Goal: Navigation & Orientation: Find specific page/section

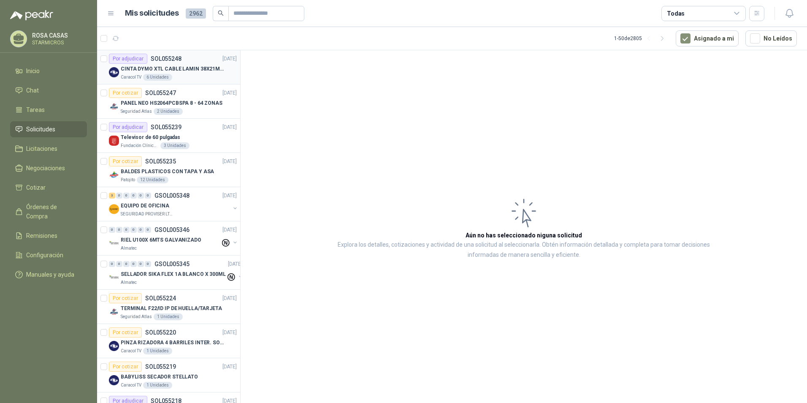
click at [198, 73] on p "CINTA DYMO XTL CABLE LAMIN 38X21MMBLANCO" at bounding box center [173, 69] width 105 height 8
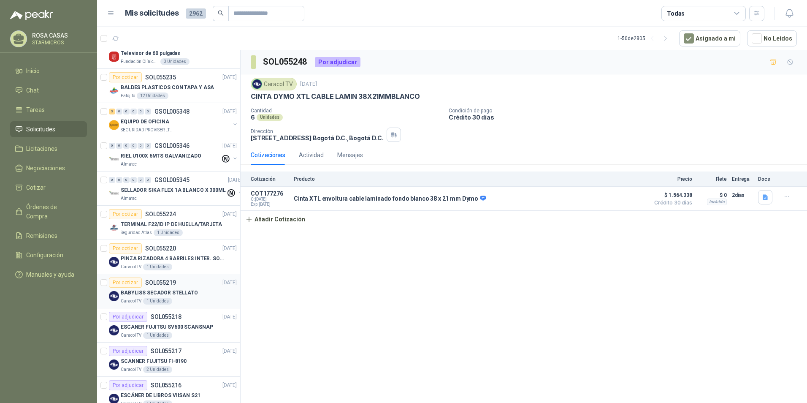
scroll to position [84, 0]
click at [177, 326] on p "ESCANER FUJITSU SV600 SCANSNAP" at bounding box center [167, 327] width 92 height 8
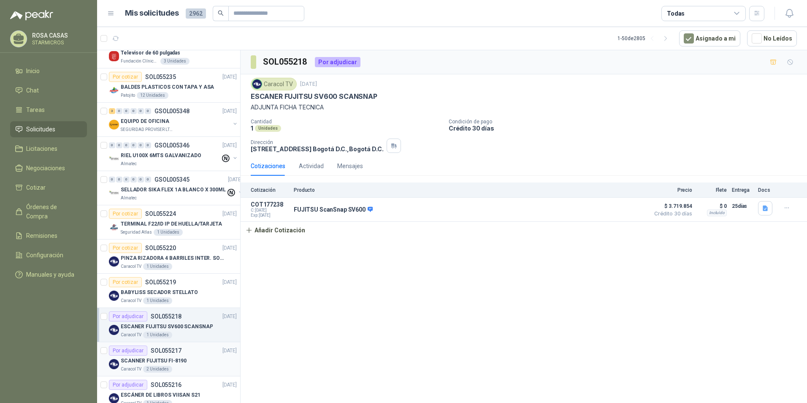
click at [170, 372] on div "Caracol TV 2 Unidades" at bounding box center [179, 369] width 116 height 7
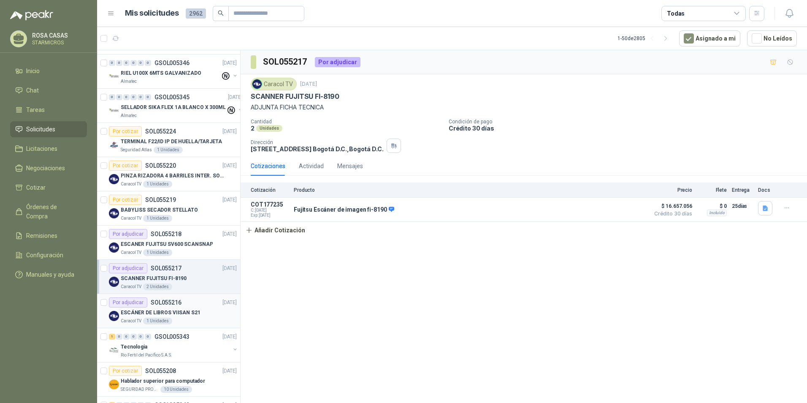
scroll to position [169, 0]
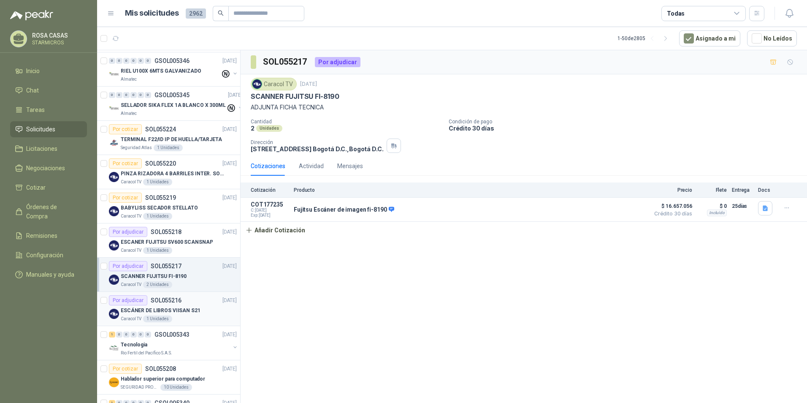
click at [182, 307] on p "ESCÁNER DE LIBROS VIISAN S21" at bounding box center [161, 311] width 80 height 8
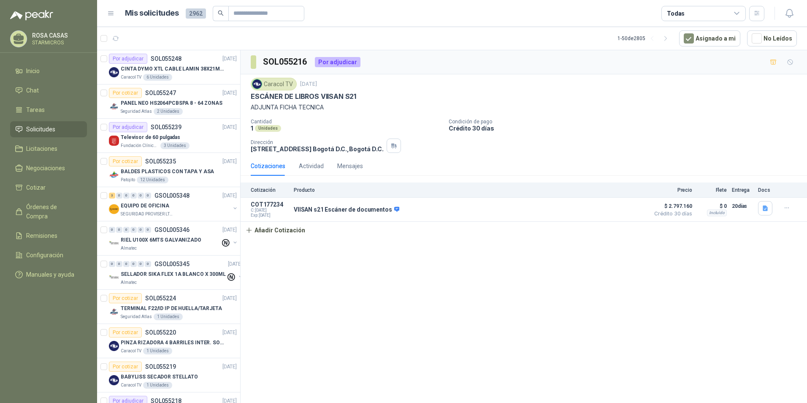
click at [361, 320] on div "SOL055216 Por adjudicar Caracol TV [DATE] ESCÁNER DE LIBROS VIISAN S21 ADJUNTA …" at bounding box center [524, 228] width 567 height 356
